Goal: Transaction & Acquisition: Purchase product/service

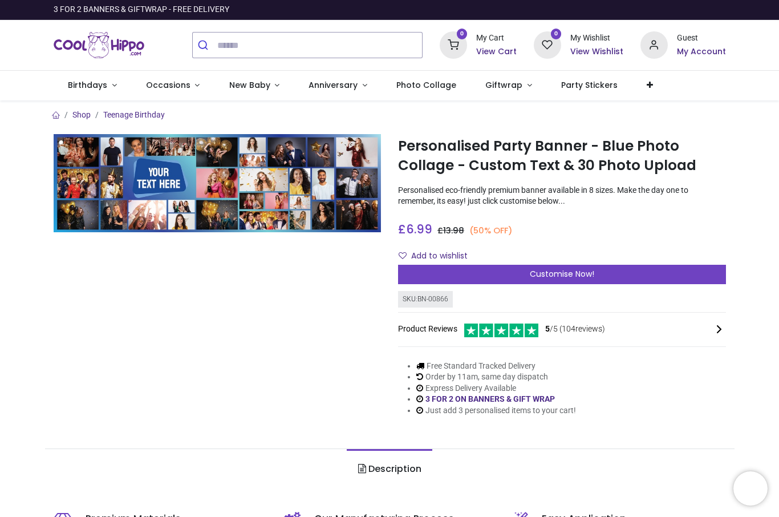
click at [82, 117] on link "Shop" at bounding box center [81, 114] width 18 height 9
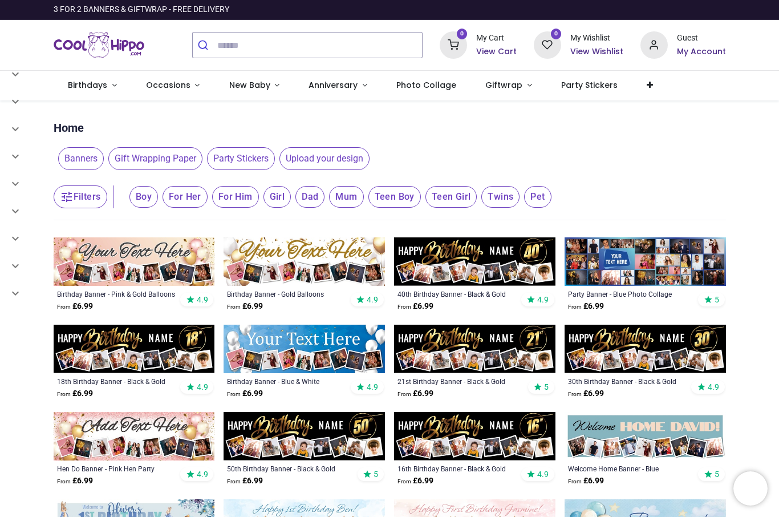
click at [425, 84] on span "Photo Collage" at bounding box center [426, 84] width 60 height 11
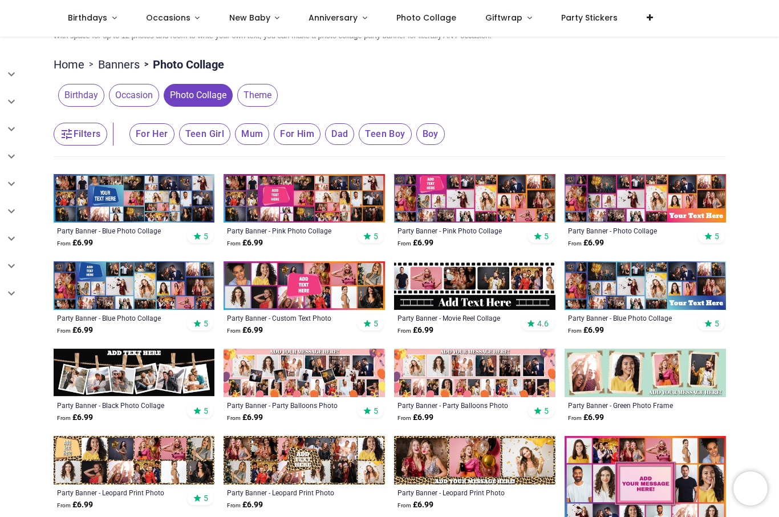
scroll to position [122, 0]
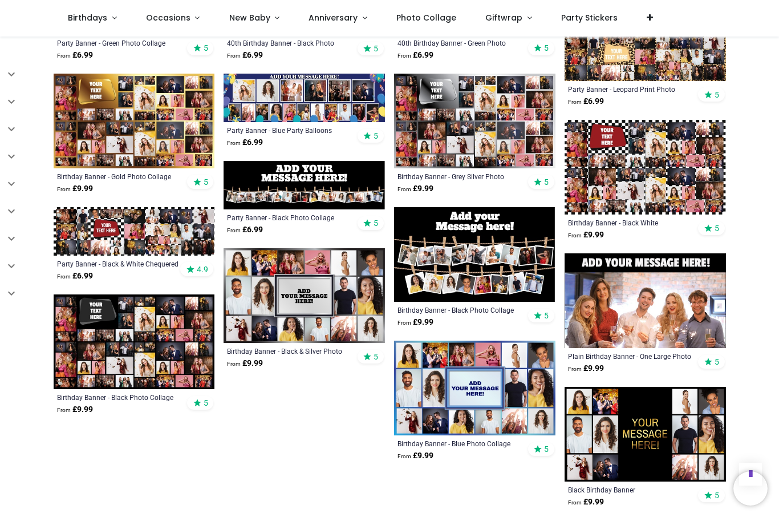
scroll to position [875, 0]
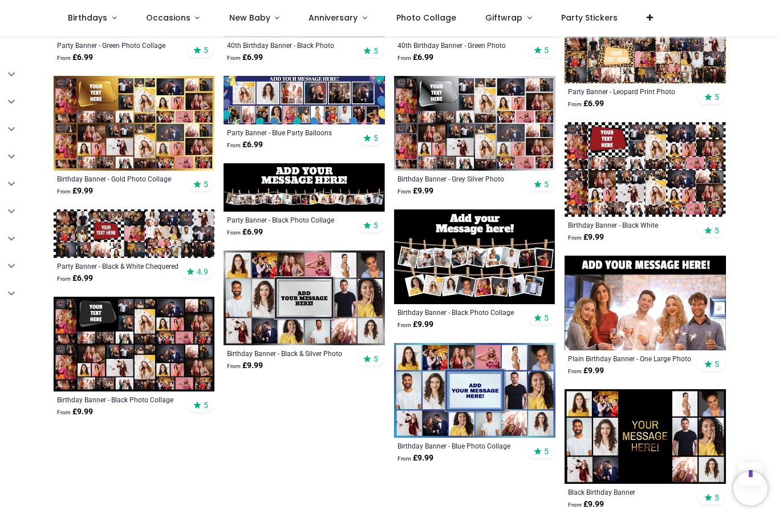
click at [185, 344] on img at bounding box center [134, 344] width 161 height 95
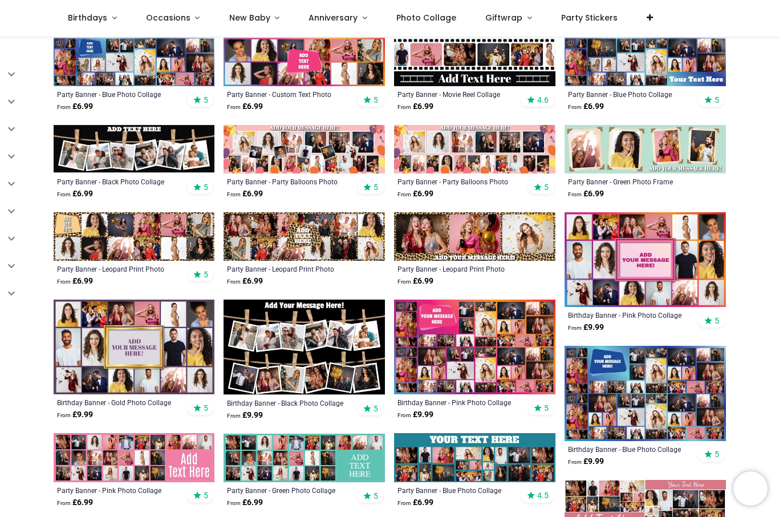
scroll to position [343, 0]
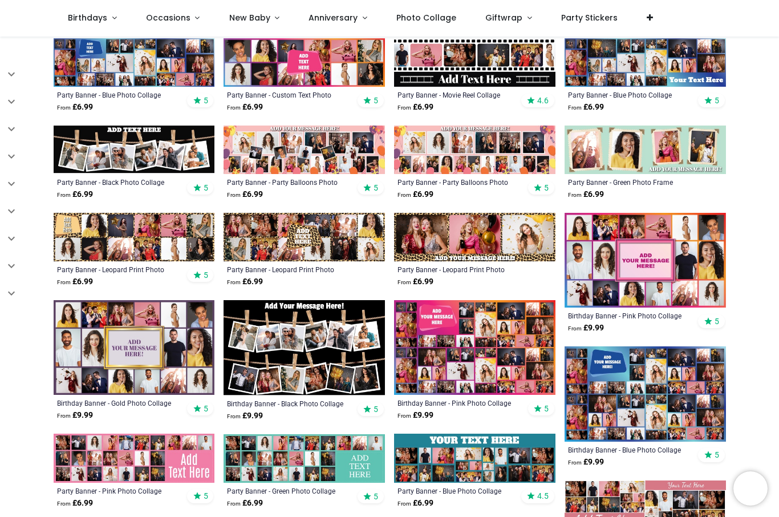
click at [684, 375] on img at bounding box center [644, 393] width 161 height 95
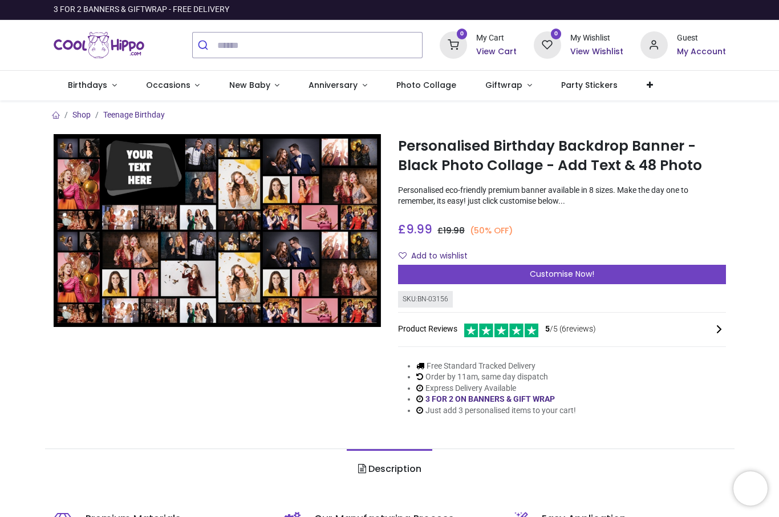
scroll to position [-1, 0]
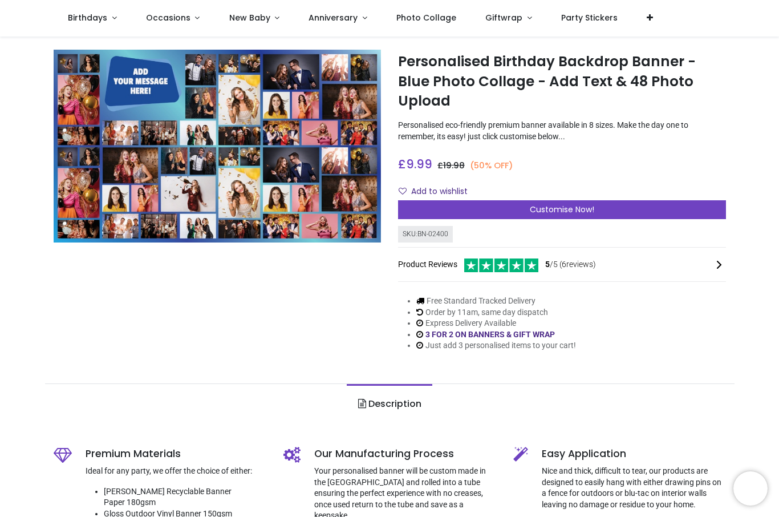
scroll to position [19, 0]
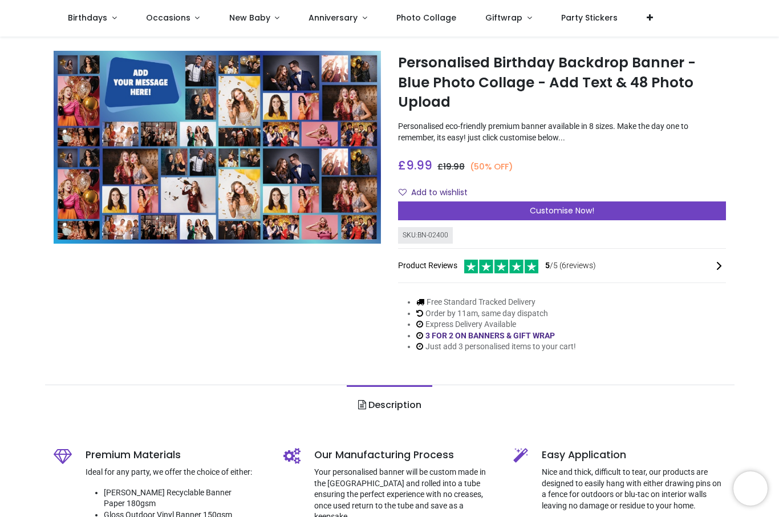
click at [573, 205] on span "Customise Now!" at bounding box center [562, 210] width 64 height 11
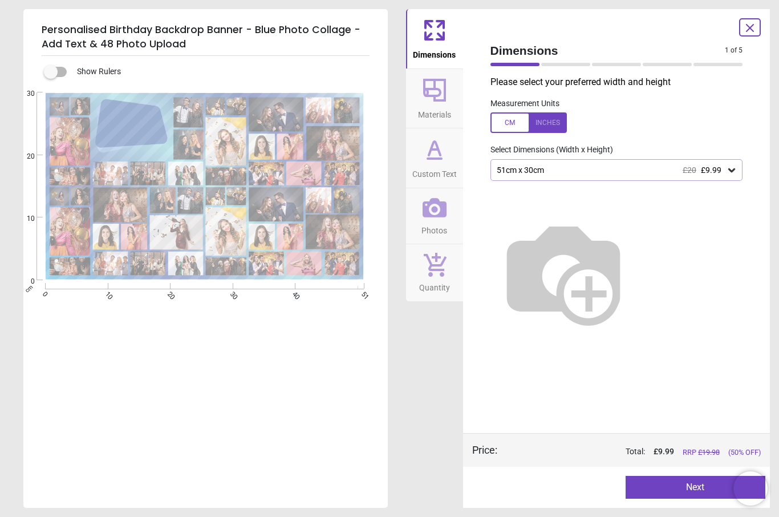
click at [446, 209] on button "Photos" at bounding box center [434, 216] width 57 height 56
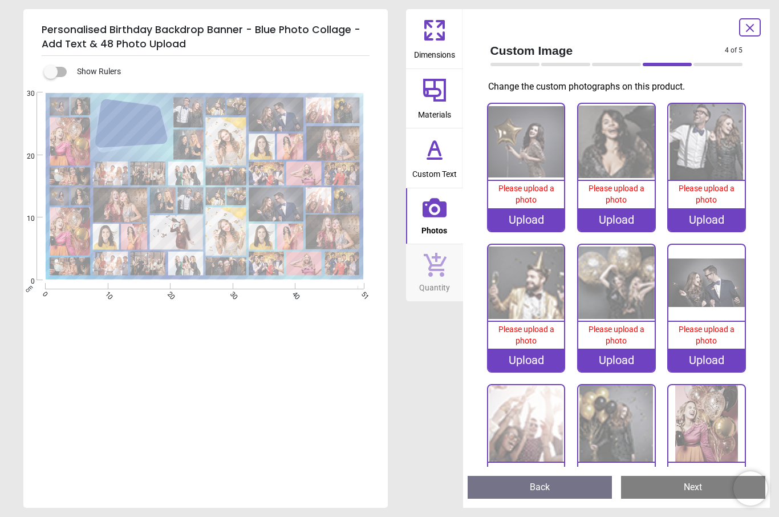
click at [442, 38] on icon at bounding box center [440, 36] width 7 height 7
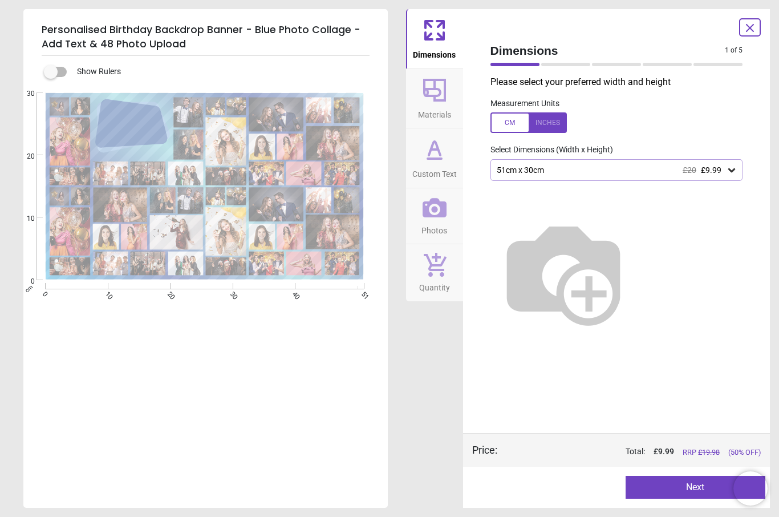
click at [732, 168] on icon at bounding box center [731, 169] width 11 height 11
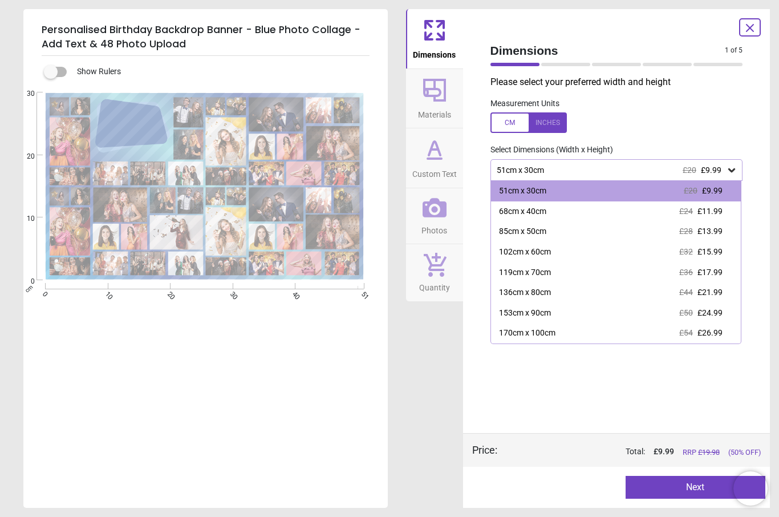
click at [719, 331] on span "£26.99" at bounding box center [709, 332] width 25 height 9
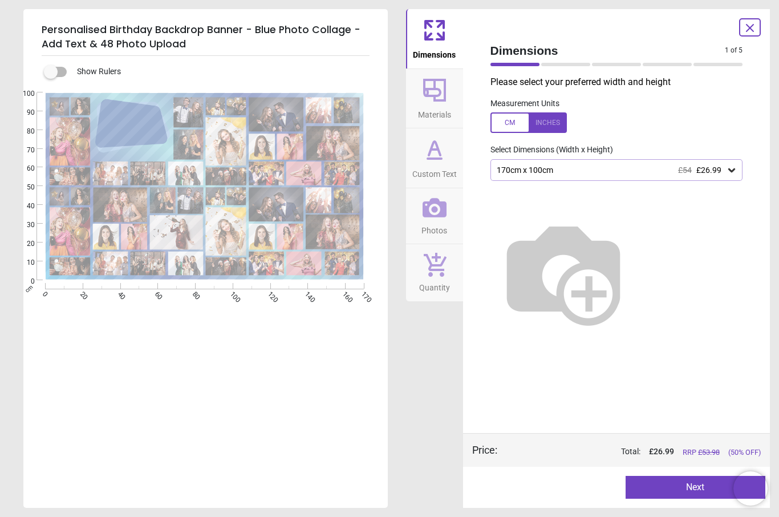
click at [702, 494] on button "Next" at bounding box center [696, 487] width 140 height 23
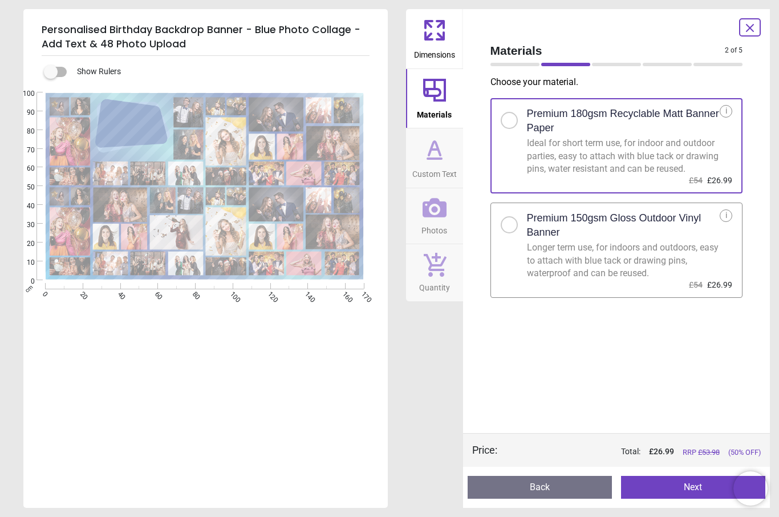
click at [696, 490] on button "Next" at bounding box center [693, 487] width 144 height 23
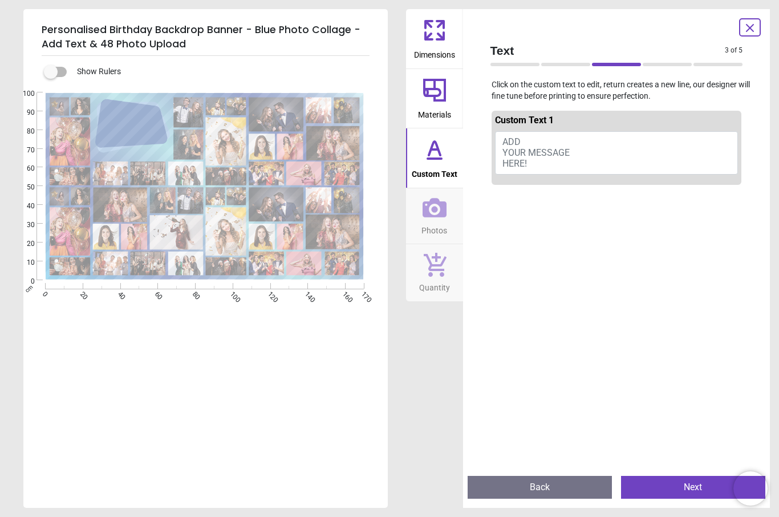
click at [555, 158] on button "ADD YOUR MESSAGE HERE!" at bounding box center [616, 152] width 243 height 43
click at [124, 123] on div "Created with Snap null" at bounding box center [204, 186] width 362 height 188
click at [121, 129] on div "Created with Snap null" at bounding box center [204, 186] width 362 height 188
click at [152, 115] on div "Created with Snap null" at bounding box center [204, 186] width 362 height 188
click at [160, 118] on div "Created with Snap null" at bounding box center [204, 186] width 362 height 188
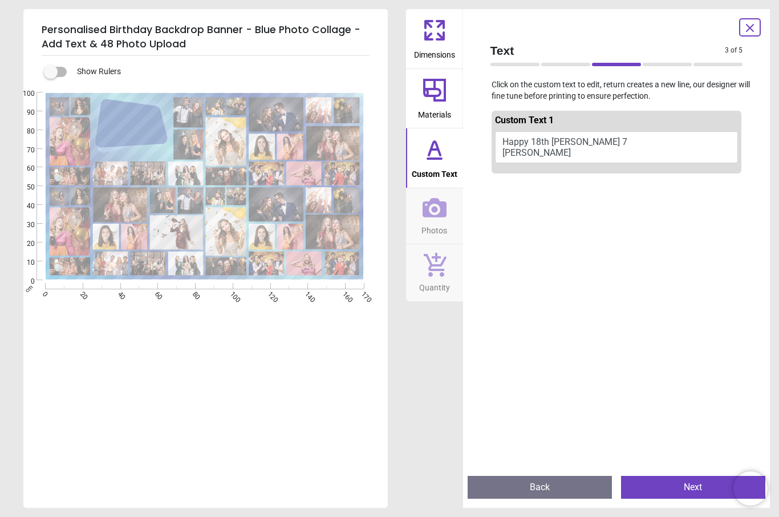
click at [595, 135] on button "Happy 18th Robyn 7 Jonny" at bounding box center [616, 147] width 243 height 32
click at [588, 143] on button "Happy 18th Robyn 7 Jonny" at bounding box center [616, 147] width 243 height 32
click at [504, 153] on button "Happy 18th Robyn 7 Jonny" at bounding box center [616, 147] width 243 height 32
click at [506, 154] on button "Happy 18th Robyn 7 Jonny" at bounding box center [616, 147] width 243 height 32
click at [558, 149] on button "Happy 18th Robyn 7 Jonny" at bounding box center [616, 147] width 243 height 32
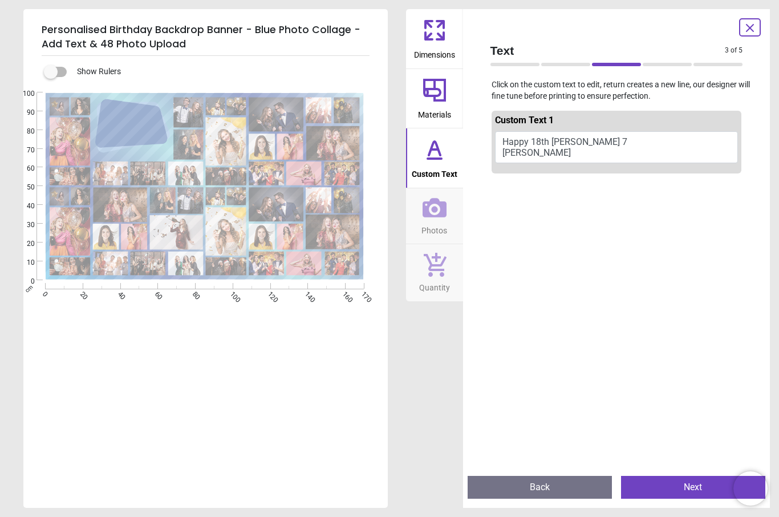
click at [557, 149] on button "Happy 18th Robyn 7 Jonny" at bounding box center [616, 147] width 243 height 32
click at [551, 149] on button "Happy 18th Robyn &" at bounding box center [616, 145] width 243 height 29
click at [551, 148] on button "Happy 18th Robyn &" at bounding box center [616, 145] width 243 height 29
click at [590, 144] on button "Happy 18th Robyn &" at bounding box center [616, 145] width 243 height 29
click at [553, 144] on button "Happy 18th Robyn &" at bounding box center [616, 145] width 243 height 29
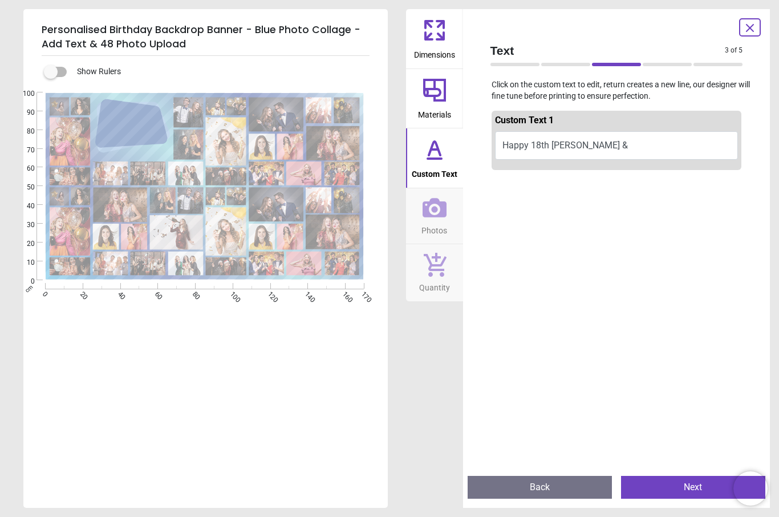
click at [592, 142] on button "Happy 18th Robyn &" at bounding box center [616, 145] width 243 height 29
click at [562, 148] on button "Happy 18th" at bounding box center [616, 145] width 243 height 29
type textarea "**********"
click at [709, 489] on button "Next" at bounding box center [693, 487] width 144 height 23
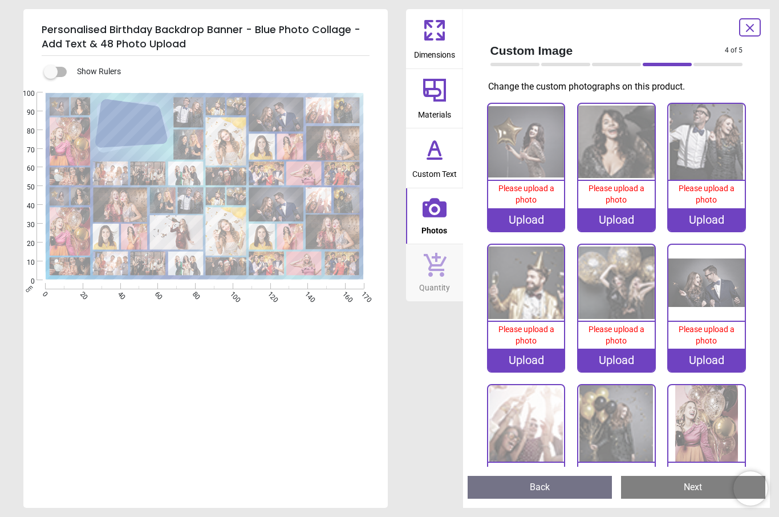
click at [446, 159] on icon at bounding box center [434, 149] width 27 height 27
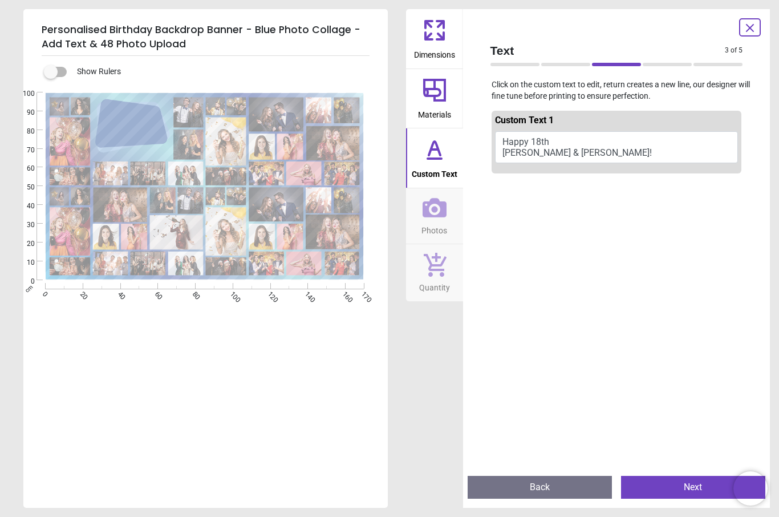
click at [687, 489] on button "Next" at bounding box center [693, 487] width 144 height 23
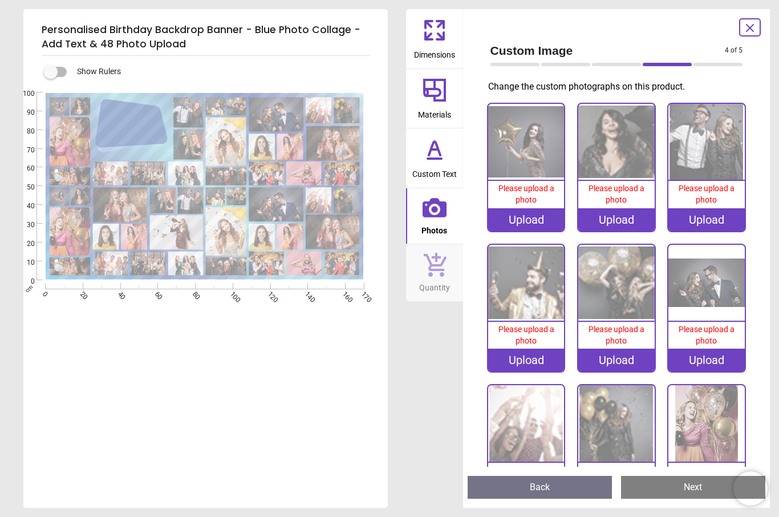
click at [538, 217] on div "Upload" at bounding box center [526, 219] width 76 height 23
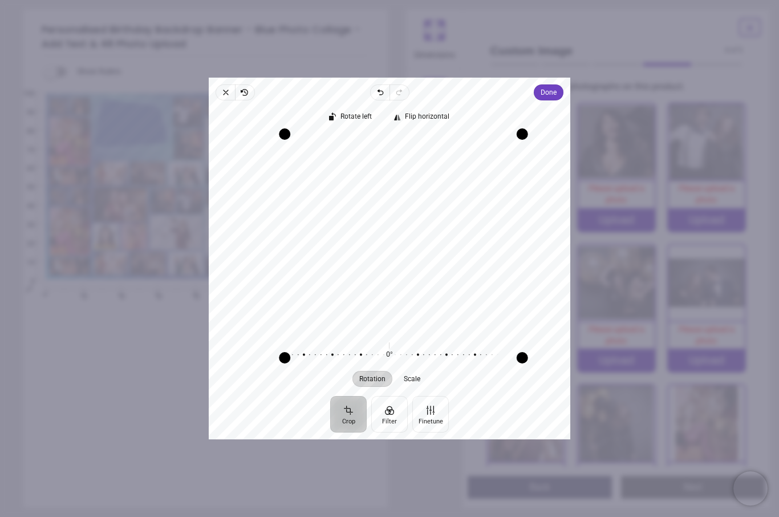
click at [557, 86] on span "Done" at bounding box center [549, 93] width 16 height 14
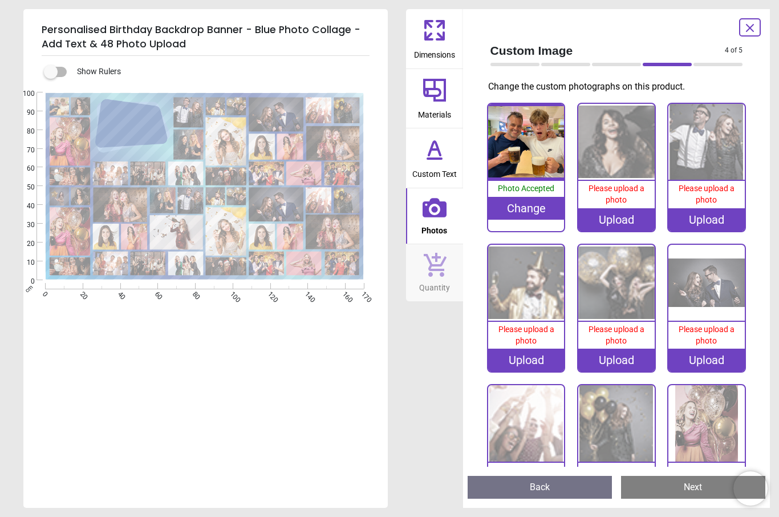
click at [624, 155] on img at bounding box center [616, 142] width 76 height 76
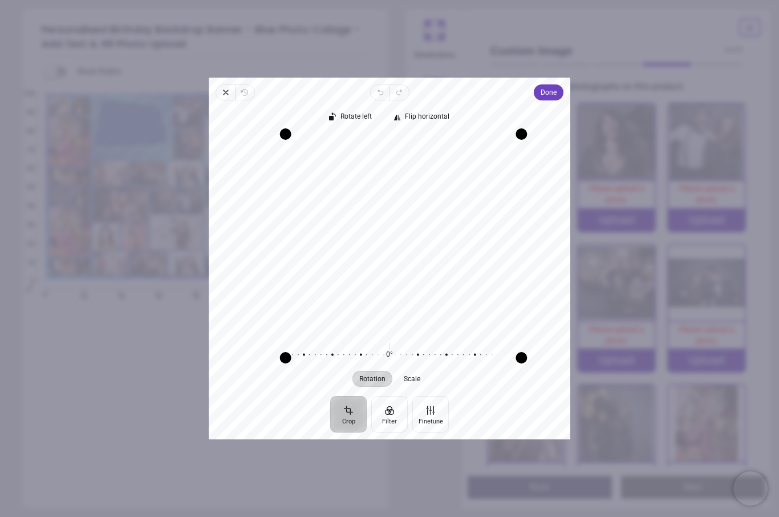
click at [563, 84] on button "Done" at bounding box center [549, 92] width 30 height 16
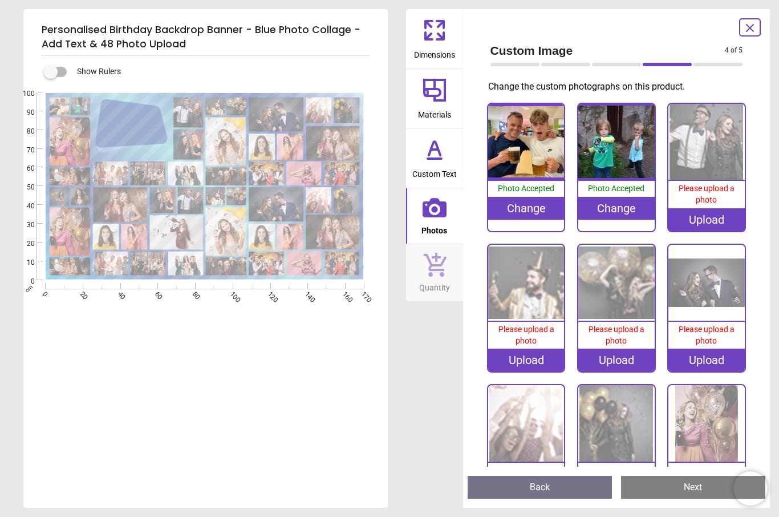
click at [699, 152] on img at bounding box center [706, 142] width 76 height 76
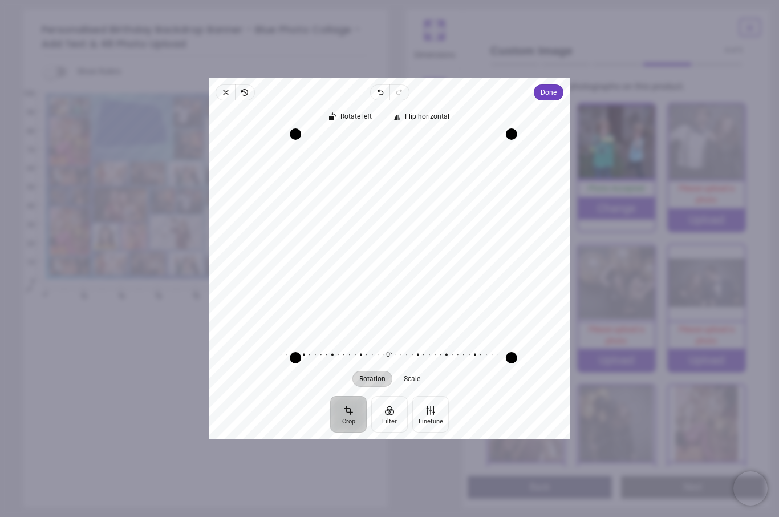
click at [557, 86] on span "Done" at bounding box center [549, 93] width 16 height 14
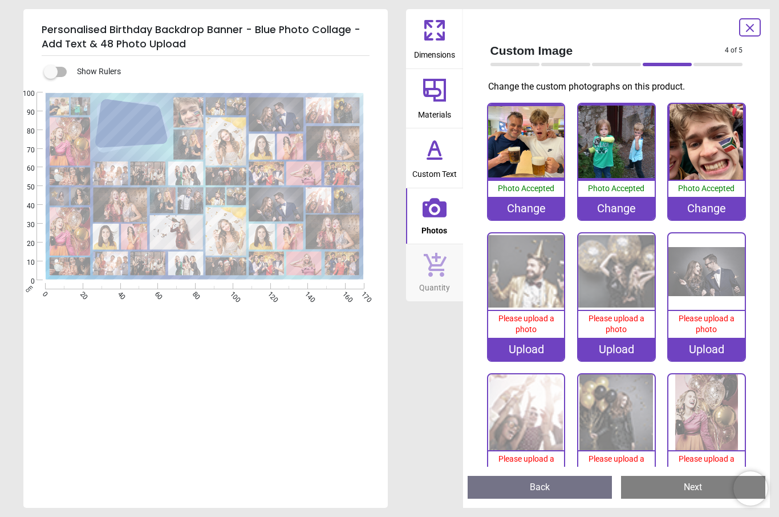
click at [536, 272] on img at bounding box center [526, 271] width 76 height 76
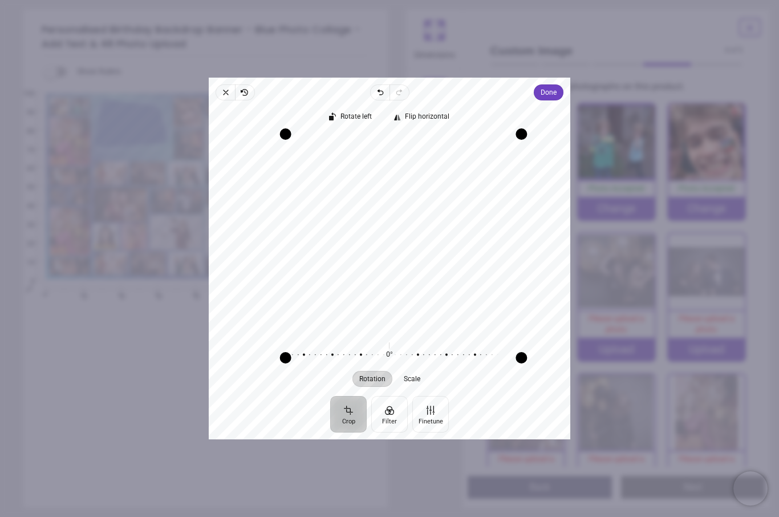
click at [557, 86] on span "Done" at bounding box center [549, 93] width 16 height 14
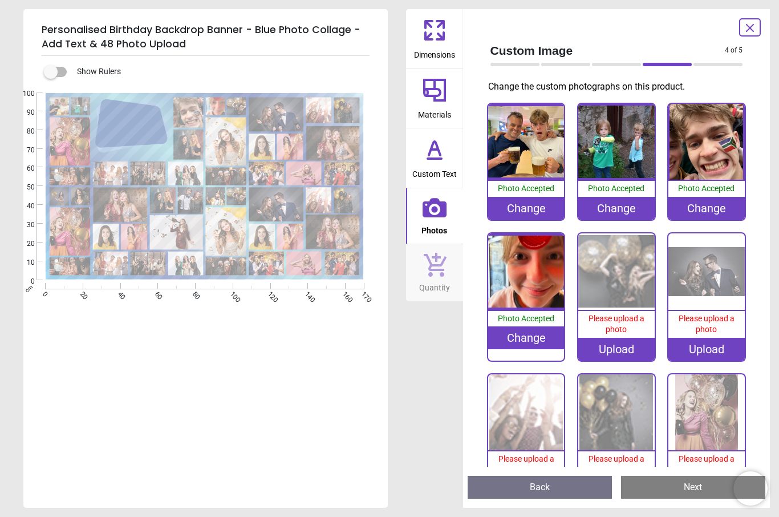
click at [616, 266] on img at bounding box center [616, 271] width 76 height 76
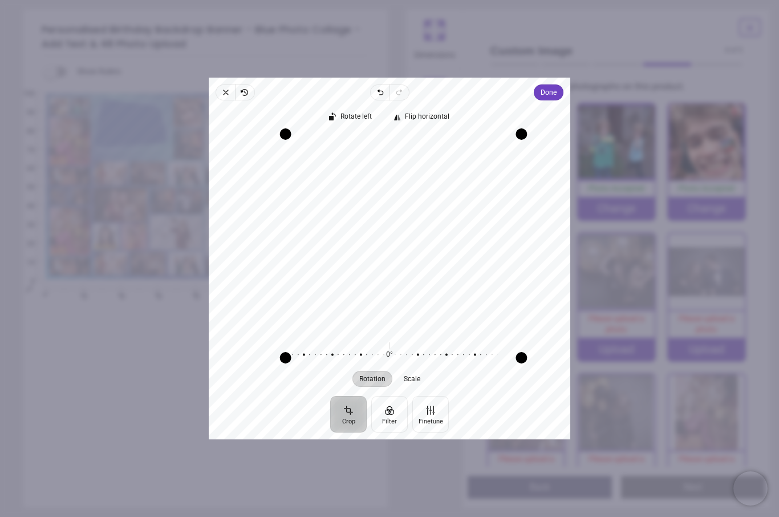
scroll to position [19, 0]
click at [557, 86] on span "Done" at bounding box center [549, 92] width 16 height 16
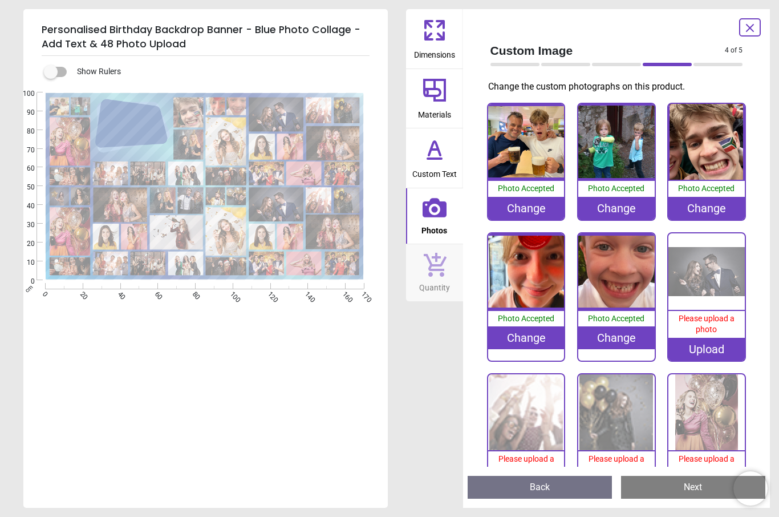
click at [714, 267] on img at bounding box center [706, 271] width 76 height 76
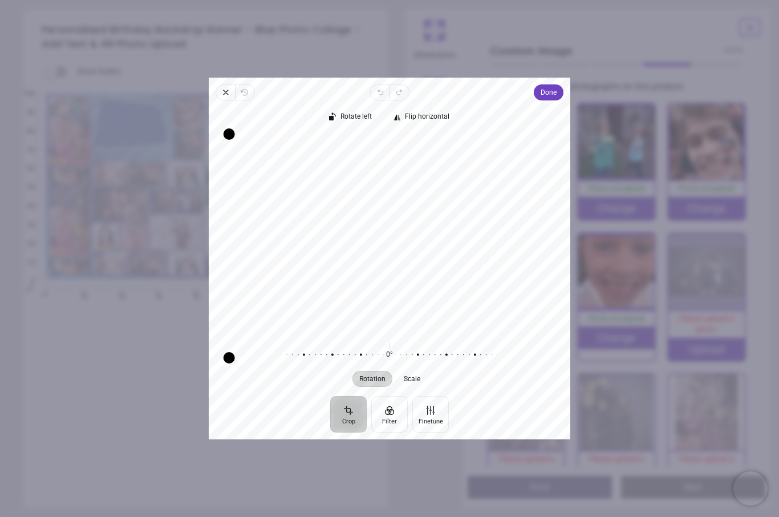
click at [557, 86] on span "Done" at bounding box center [549, 93] width 16 height 14
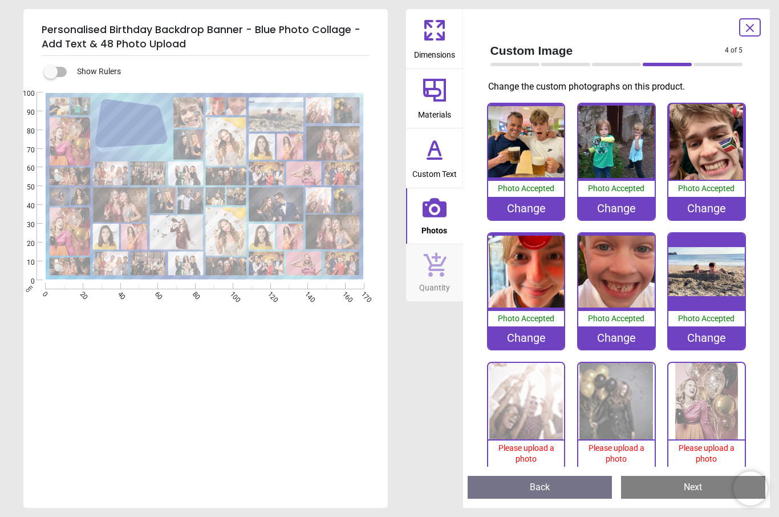
click at [519, 393] on img at bounding box center [526, 401] width 76 height 76
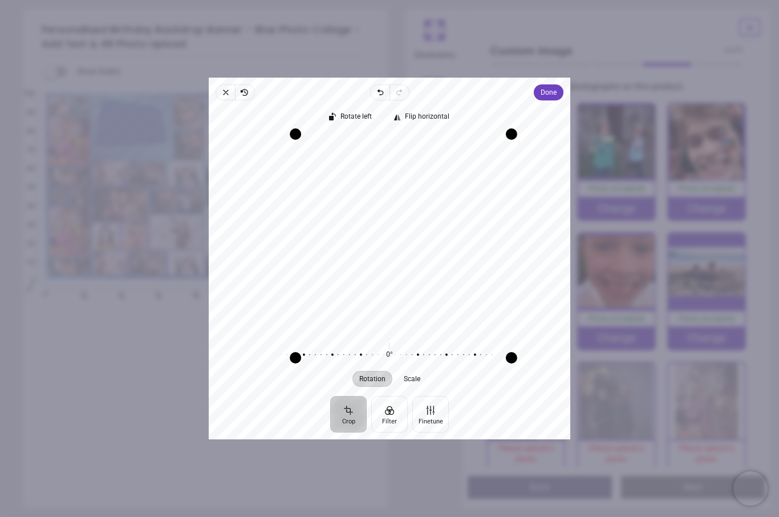
click at [557, 86] on span "Done" at bounding box center [549, 93] width 16 height 14
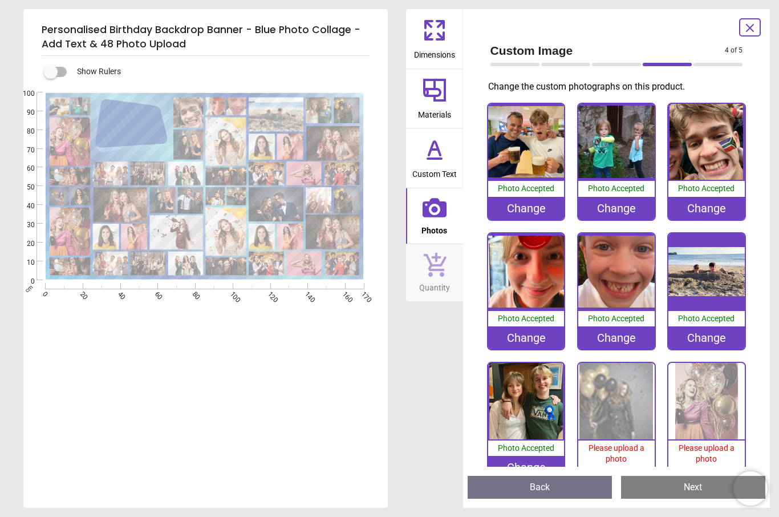
click at [617, 405] on img at bounding box center [616, 401] width 76 height 76
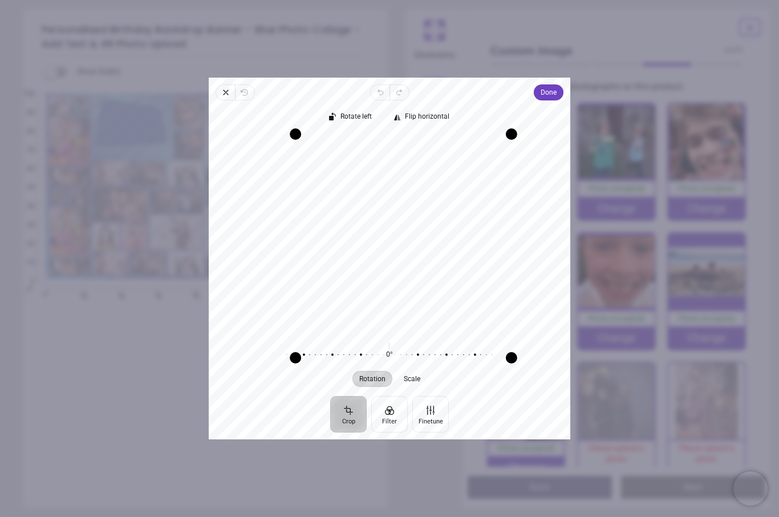
click at [557, 86] on span "Done" at bounding box center [549, 93] width 16 height 14
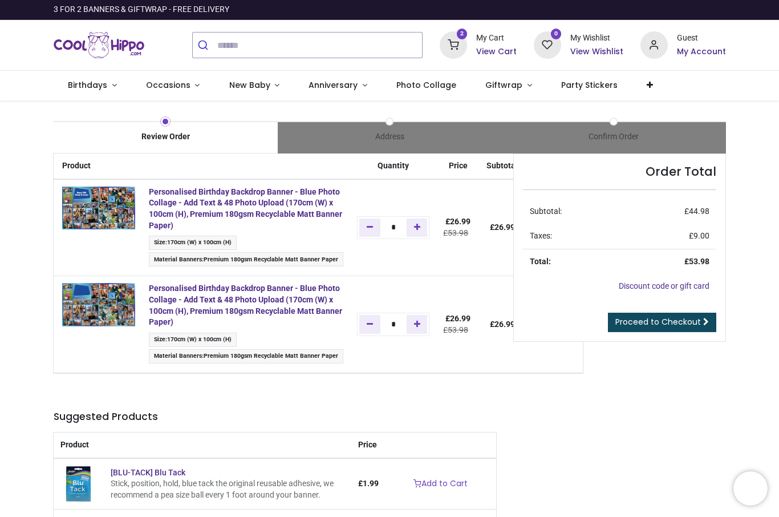
click at [380, 325] on link "Remove one" at bounding box center [369, 324] width 21 height 18
type input "*"
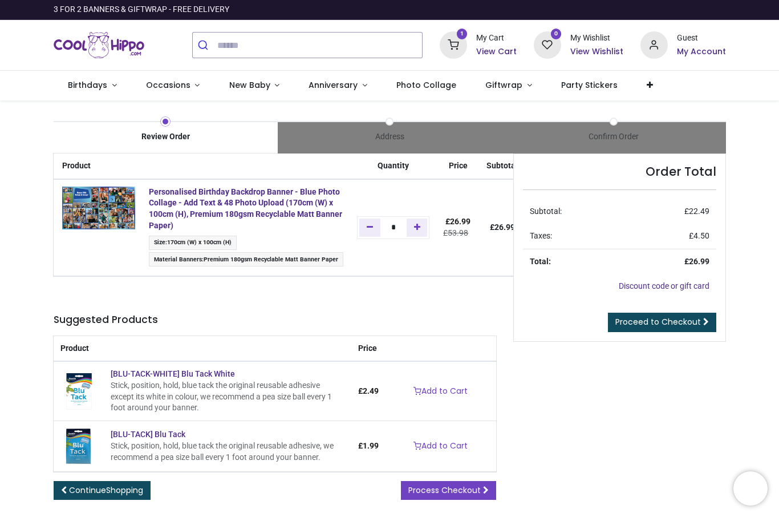
click at [673, 322] on span "Proceed to Checkout" at bounding box center [658, 321] width 86 height 11
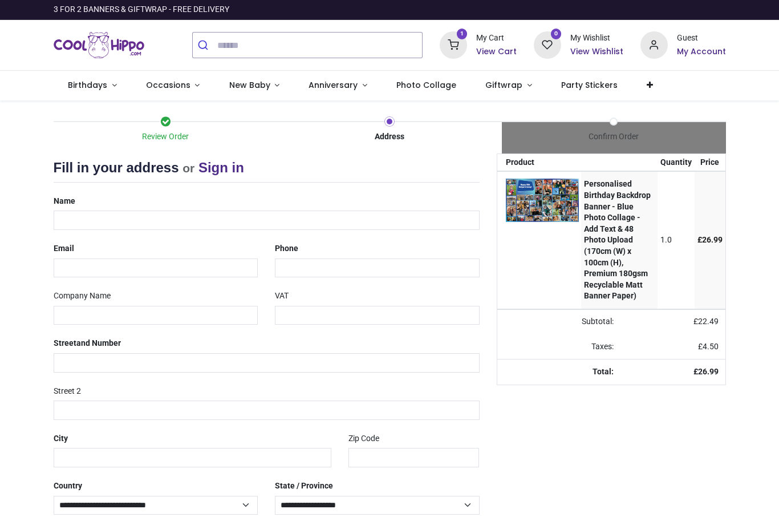
select select "***"
click at [145, 218] on input "text" at bounding box center [267, 219] width 426 height 19
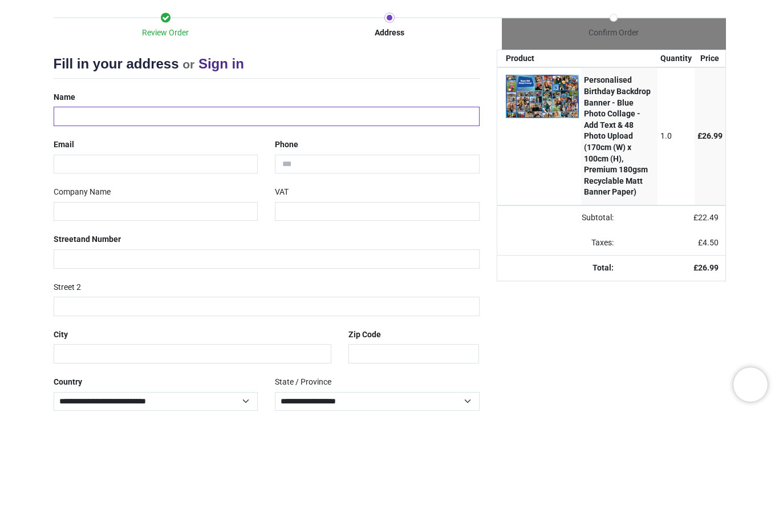
type input "**********"
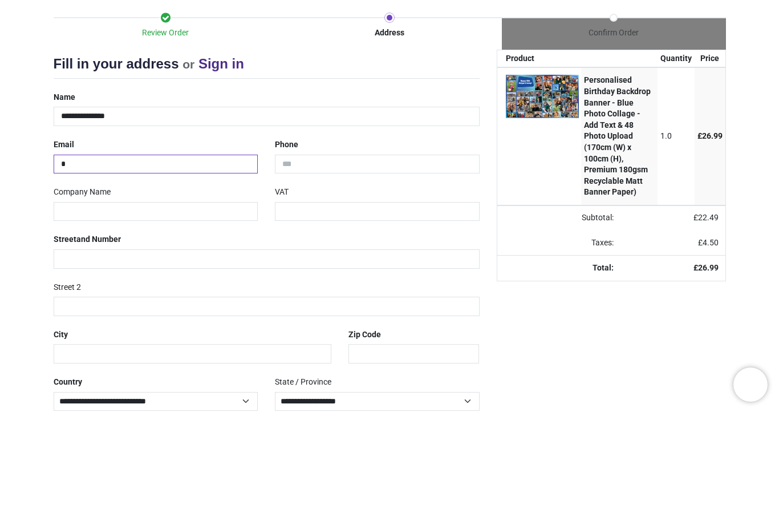
type input "**"
type input "**********"
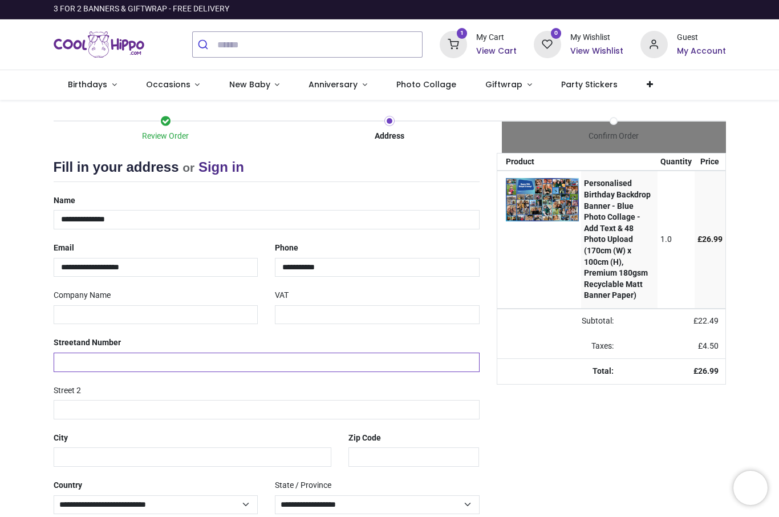
type input "**********"
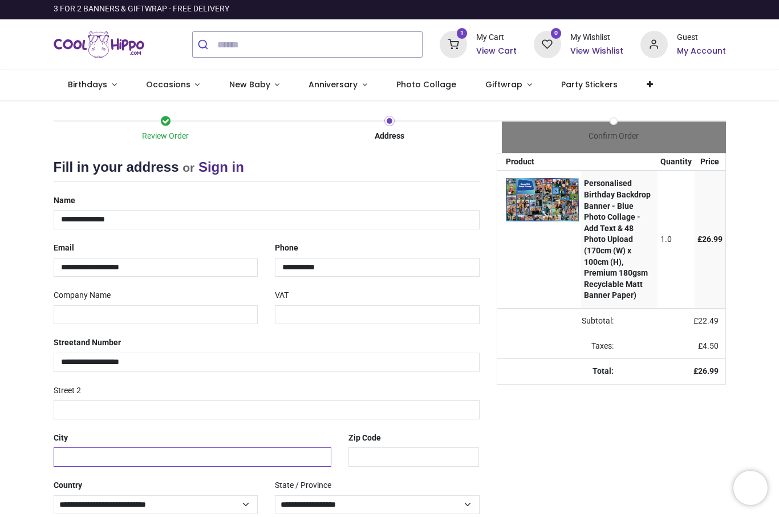
type input "*******"
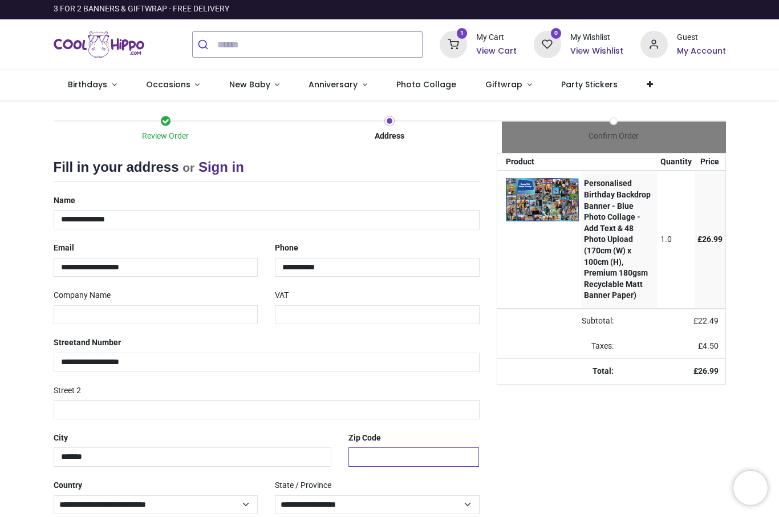
type input "*******"
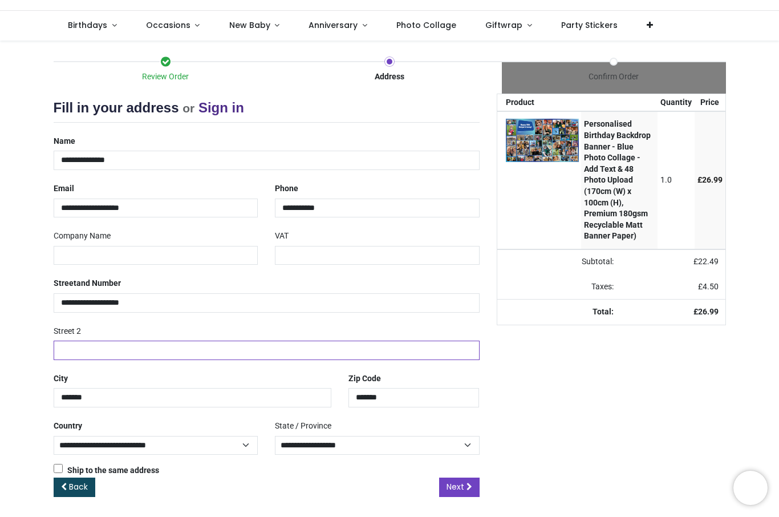
scroll to position [59, 0]
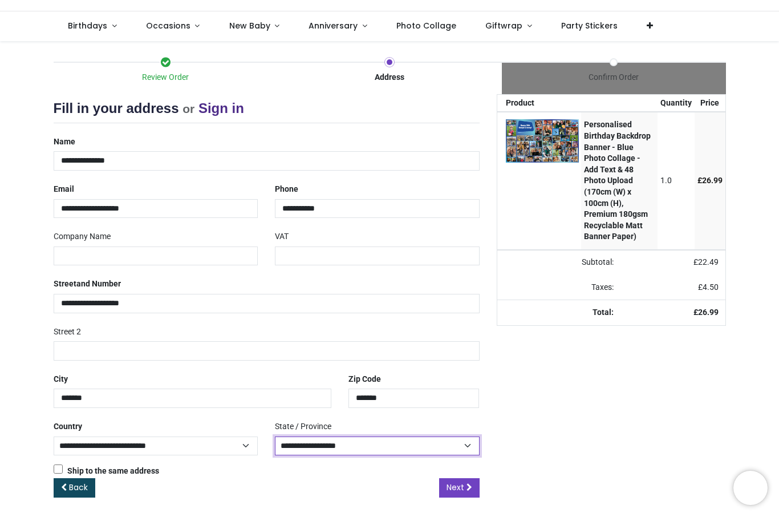
click at [468, 446] on select "**********" at bounding box center [377, 446] width 205 height 19
select select "****"
click at [465, 486] on link "Next" at bounding box center [459, 487] width 40 height 19
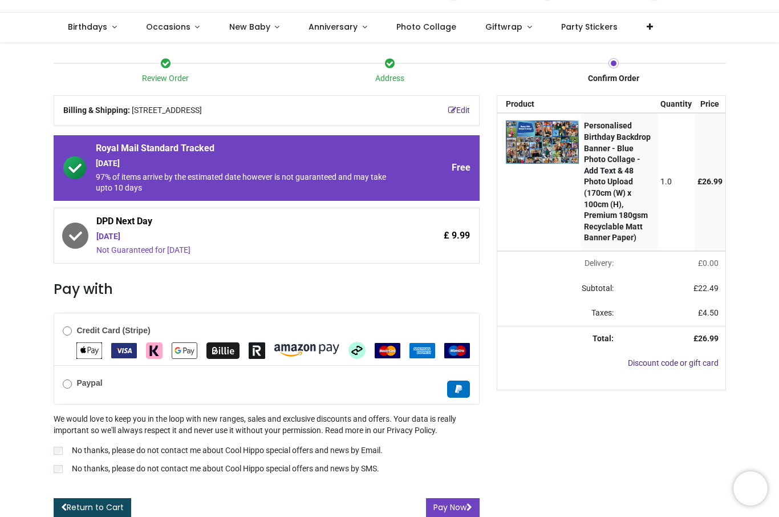
scroll to position [58, 0]
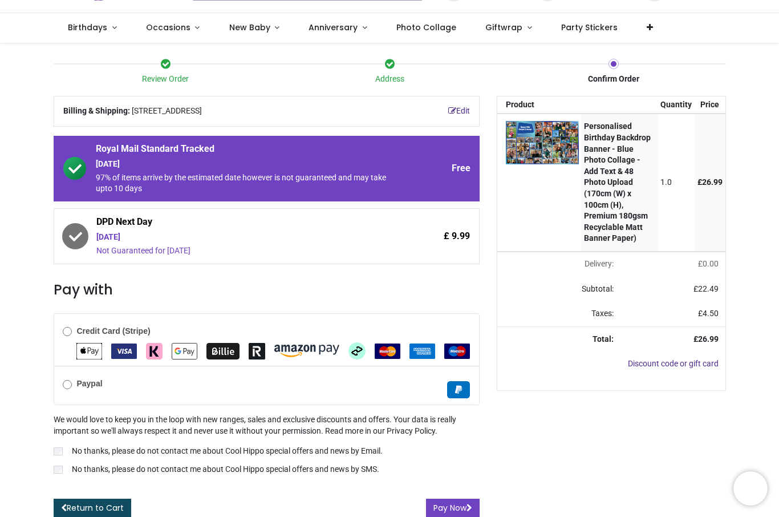
click at [86, 347] on img "Apple Pay" at bounding box center [89, 351] width 26 height 17
click at [457, 504] on button "Pay Now" at bounding box center [453, 507] width 54 height 19
